Goal: Task Accomplishment & Management: Manage account settings

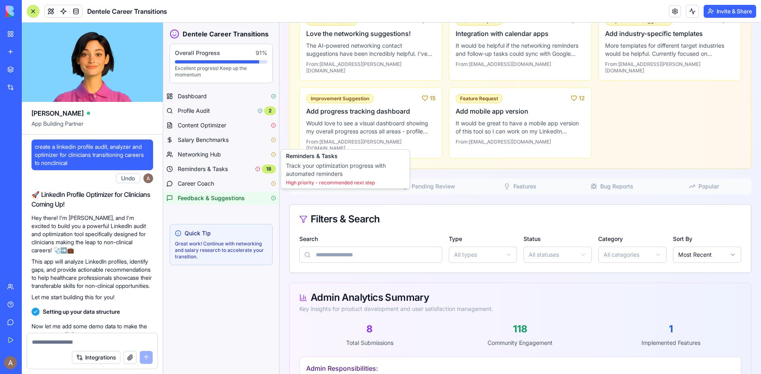
scroll to position [17201, 0]
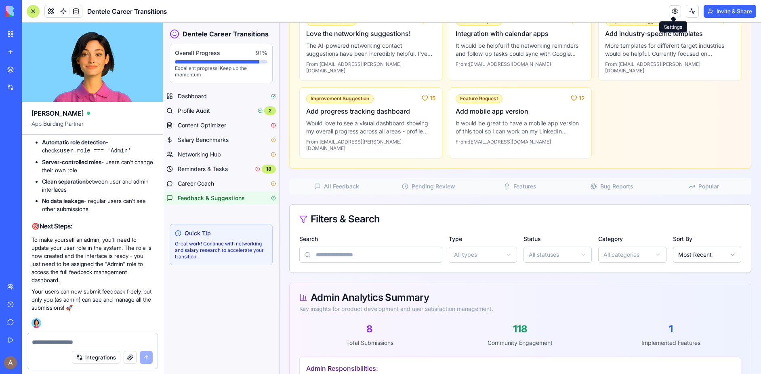
click at [673, 13] on link at bounding box center [675, 11] width 12 height 12
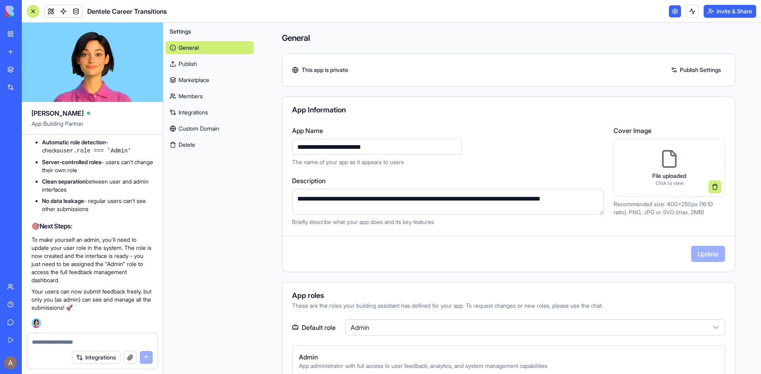
click at [232, 98] on link "Members" at bounding box center [210, 96] width 88 height 13
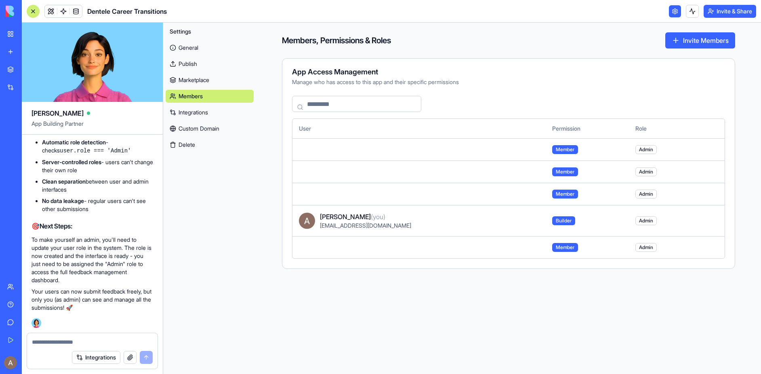
click at [385, 225] on span "[EMAIL_ADDRESS][DOMAIN_NAME]" at bounding box center [365, 225] width 91 height 7
click at [650, 149] on span "Admin" at bounding box center [645, 149] width 21 height 9
click at [132, 360] on button "button" at bounding box center [130, 357] width 13 height 13
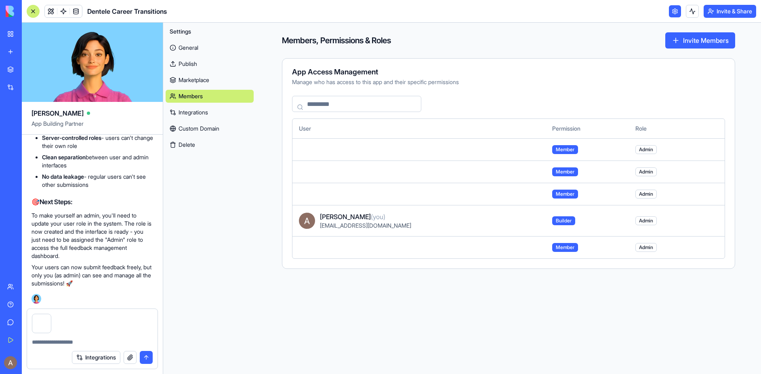
click at [93, 340] on textarea at bounding box center [92, 342] width 121 height 8
type textarea "**********"
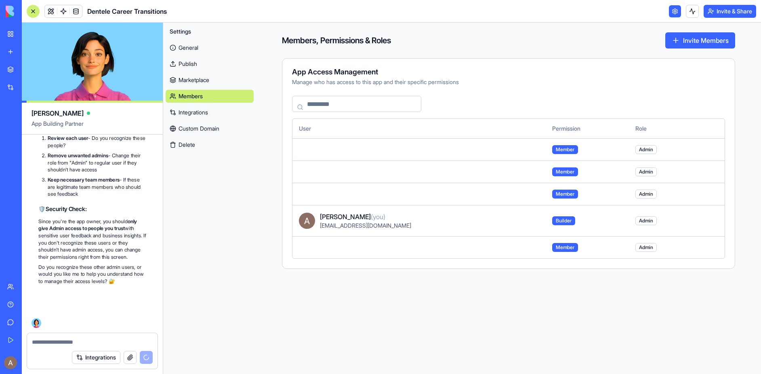
scroll to position [17757, 0]
